Goal: Find specific page/section: Find specific page/section

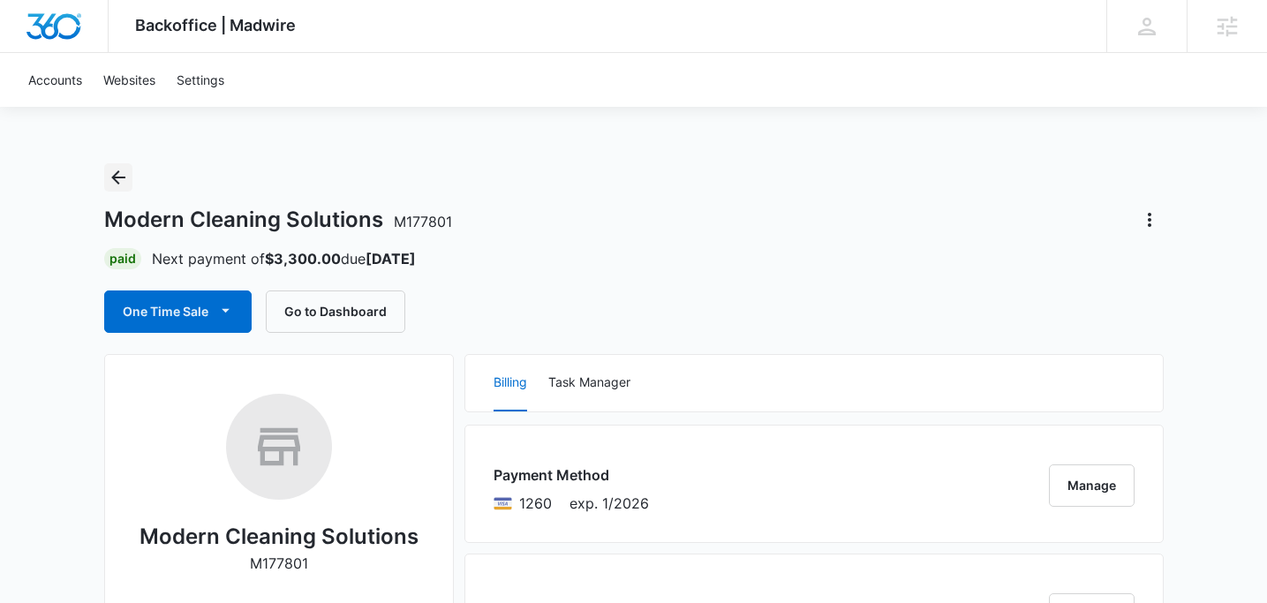
click at [122, 178] on icon "Back" at bounding box center [118, 177] width 21 height 21
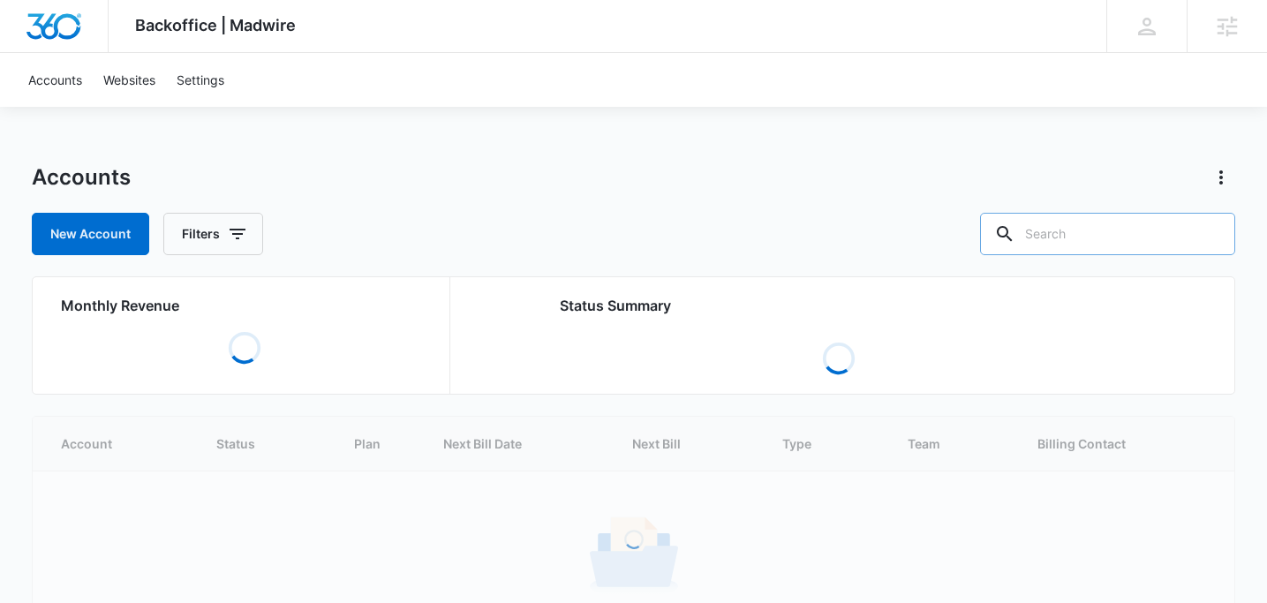
click at [1126, 223] on input "text" at bounding box center [1107, 234] width 255 height 42
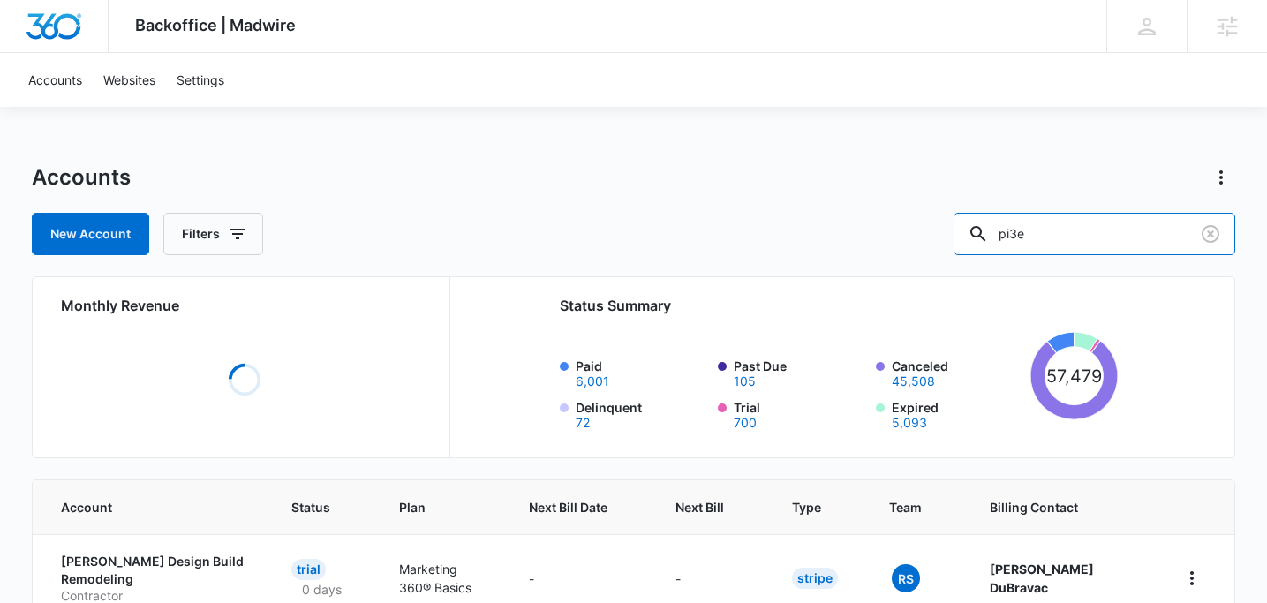
type input "pi3e"
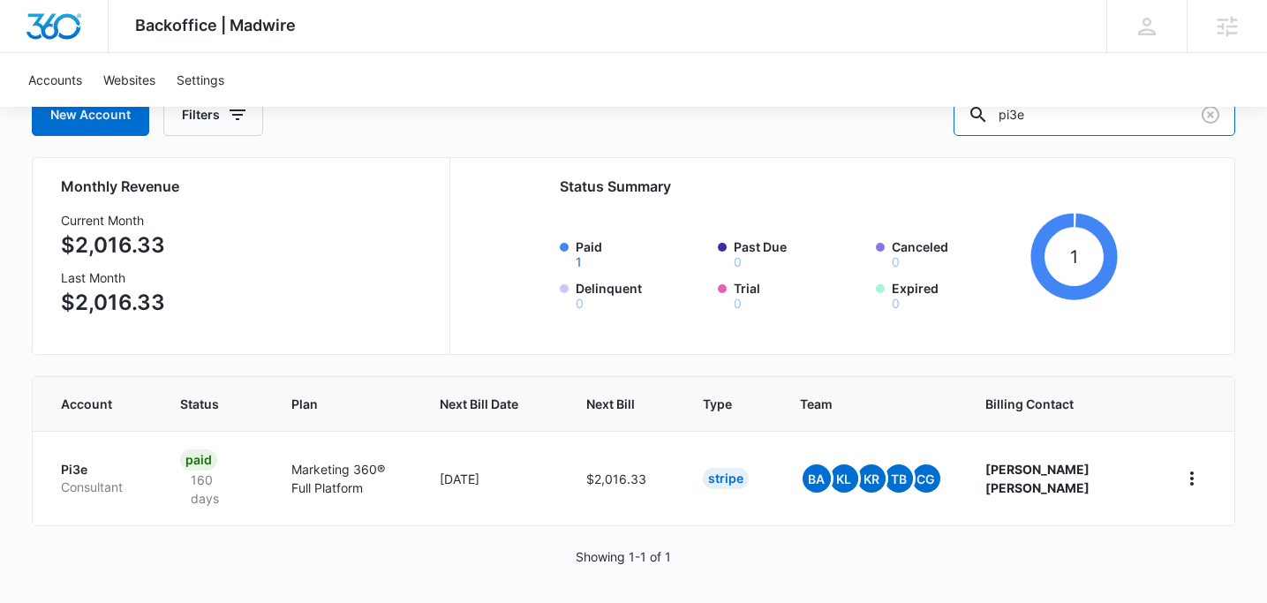
scroll to position [125, 0]
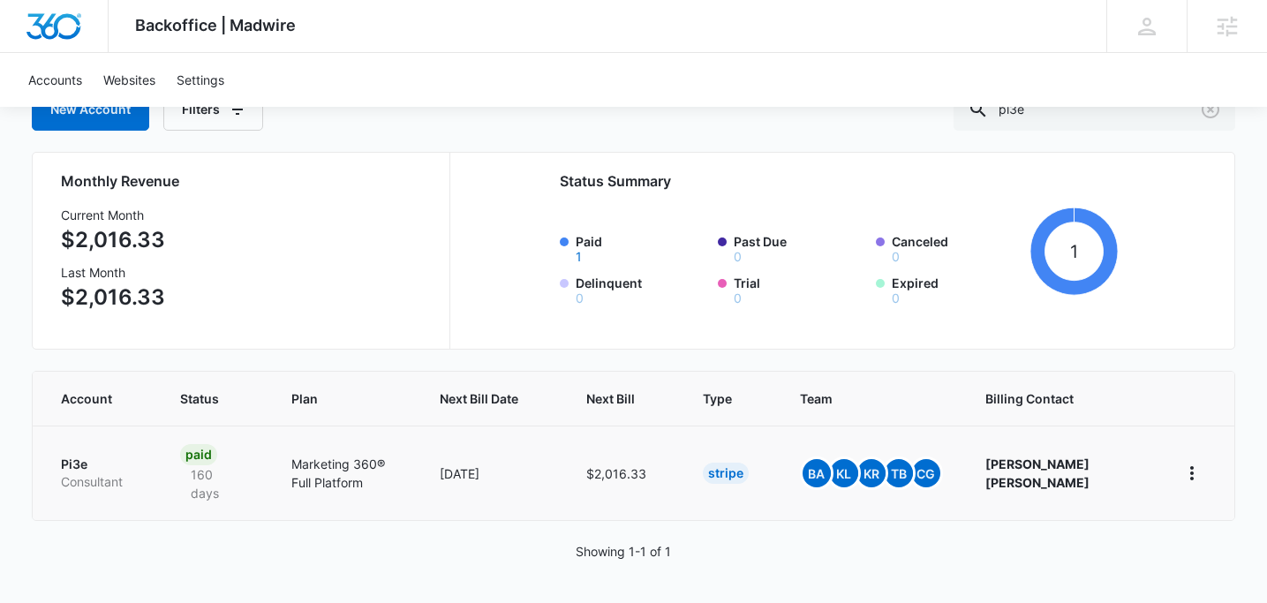
click at [84, 465] on p "Pi3e" at bounding box center [99, 465] width 77 height 18
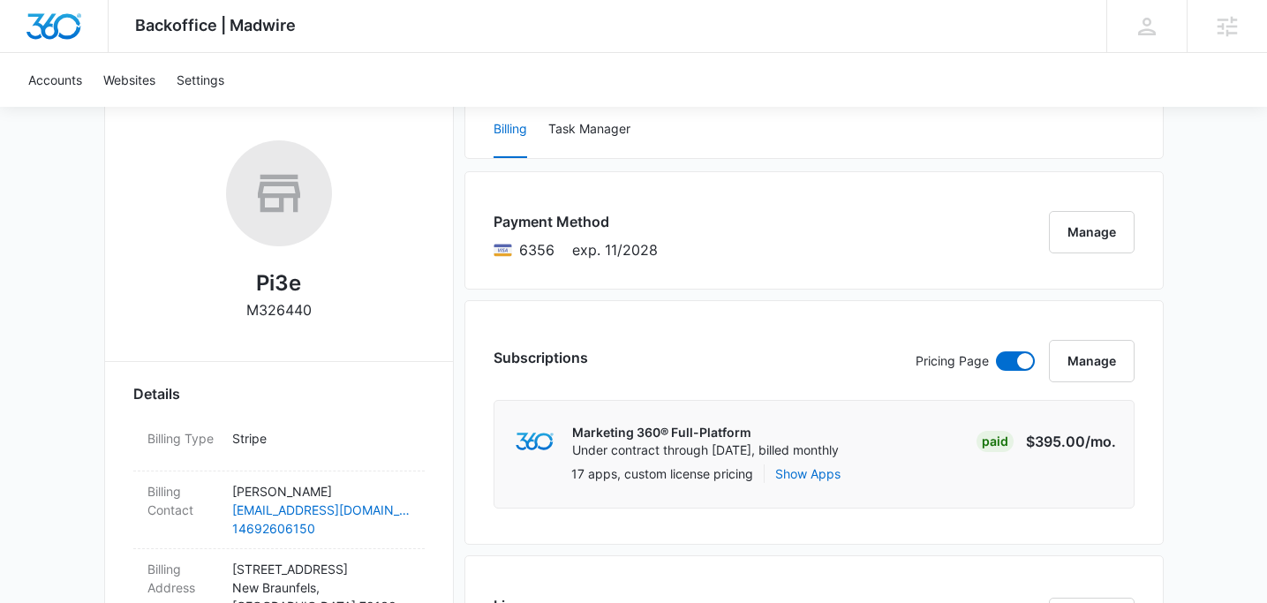
scroll to position [42, 0]
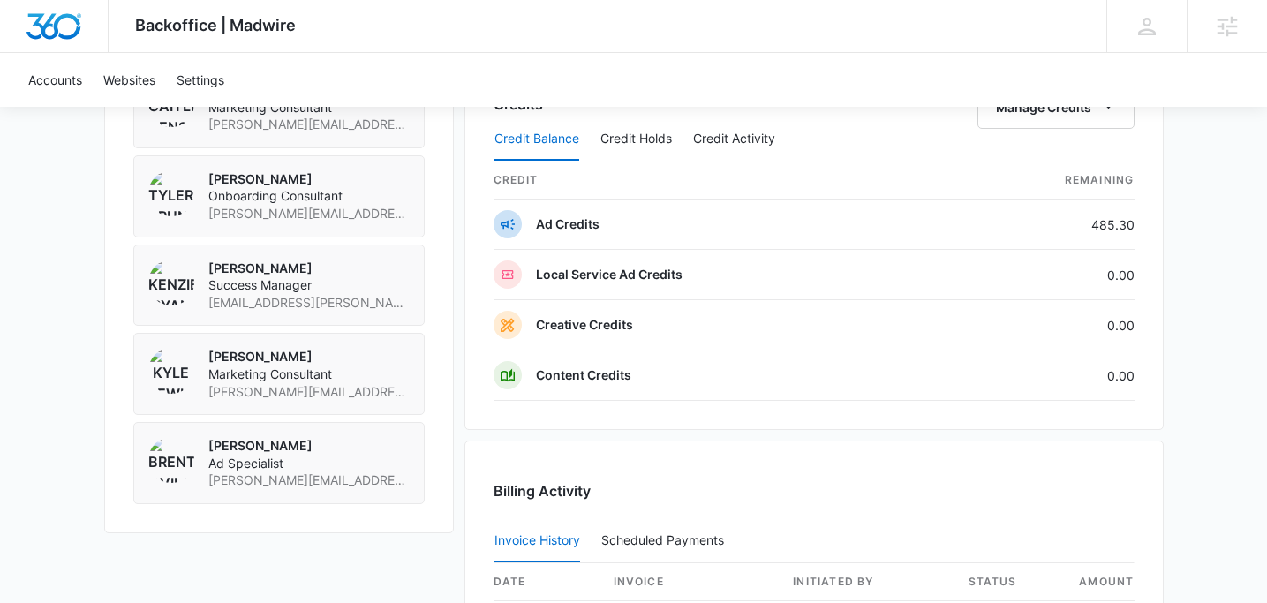
scroll to position [1612, 0]
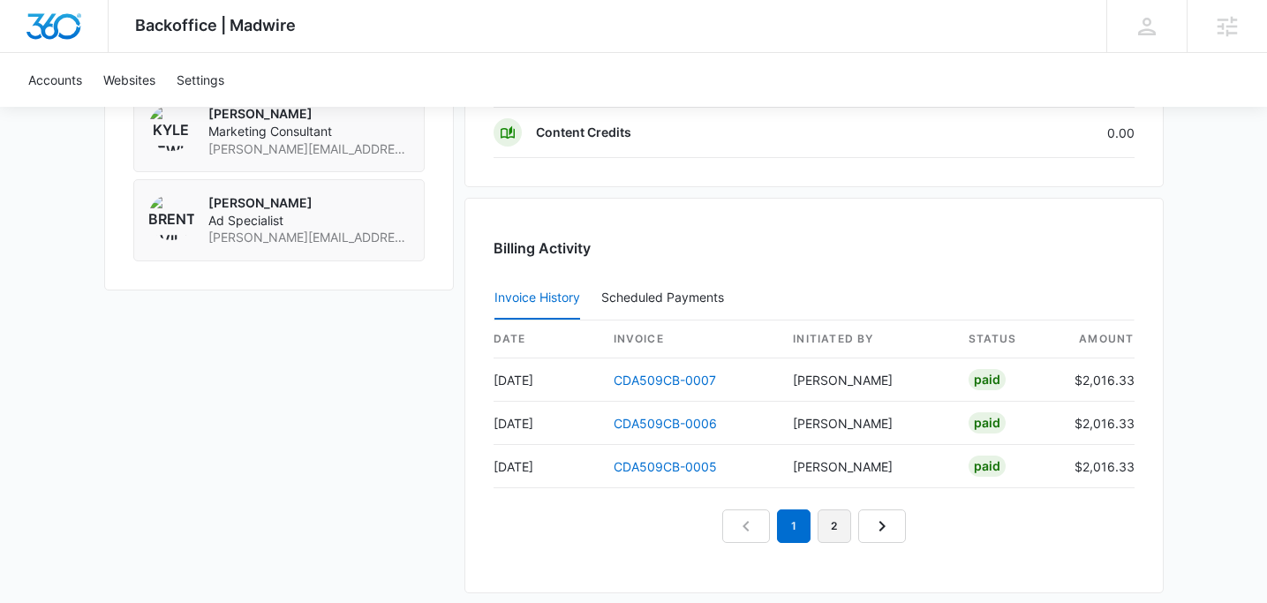
click at [836, 532] on link "2" at bounding box center [835, 527] width 34 height 34
click at [854, 527] on link "3" at bounding box center [855, 527] width 34 height 34
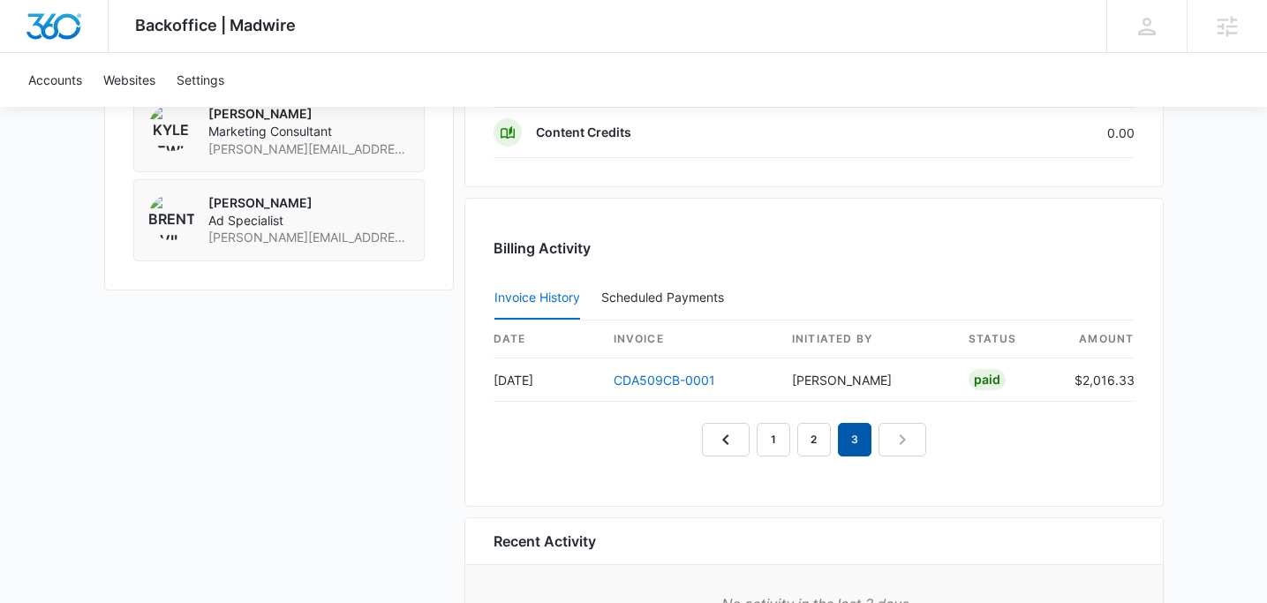
click at [857, 437] on em "3" at bounding box center [855, 440] width 34 height 34
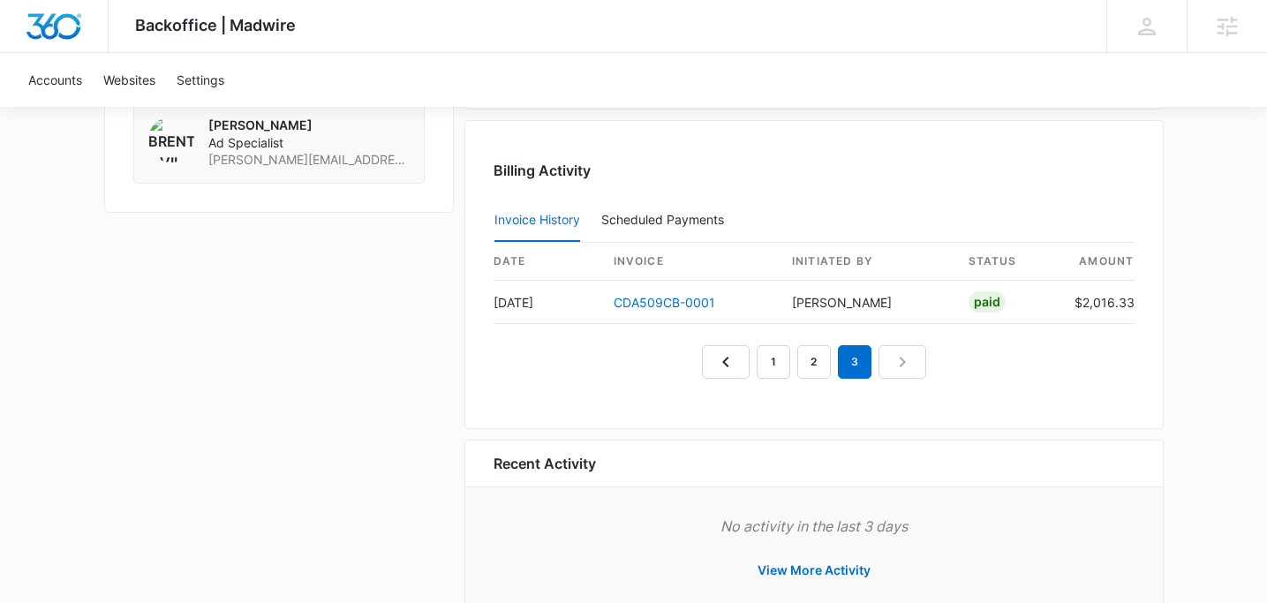
scroll to position [1719, 0]
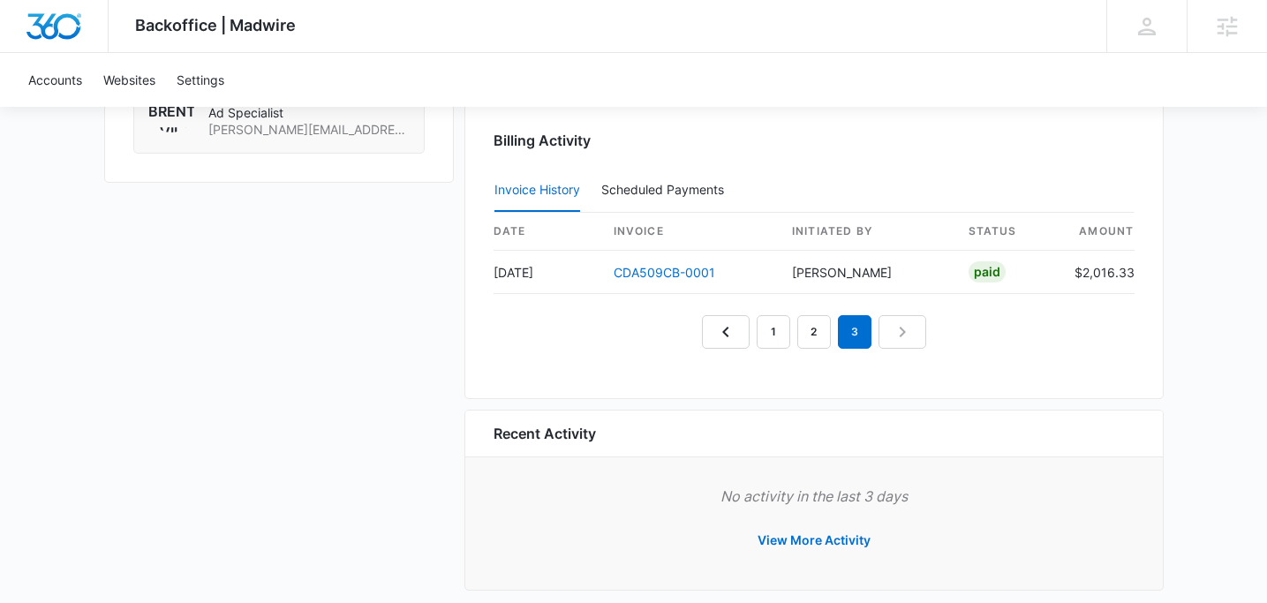
click at [907, 333] on nav "1 2 3" at bounding box center [814, 332] width 224 height 34
click at [852, 333] on em "3" at bounding box center [855, 332] width 34 height 34
